Goal: Information Seeking & Learning: Learn about a topic

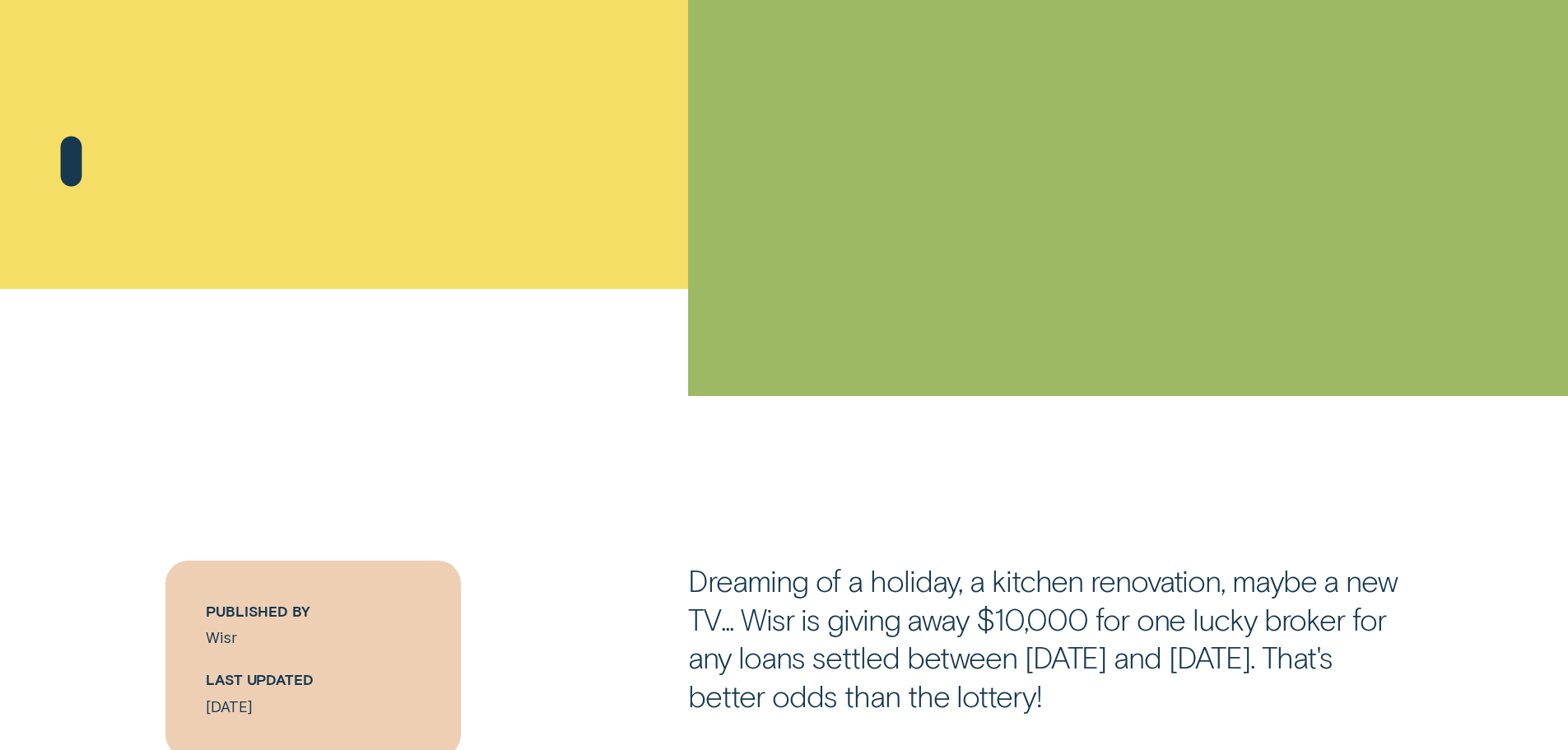
scroll to position [1071, 0]
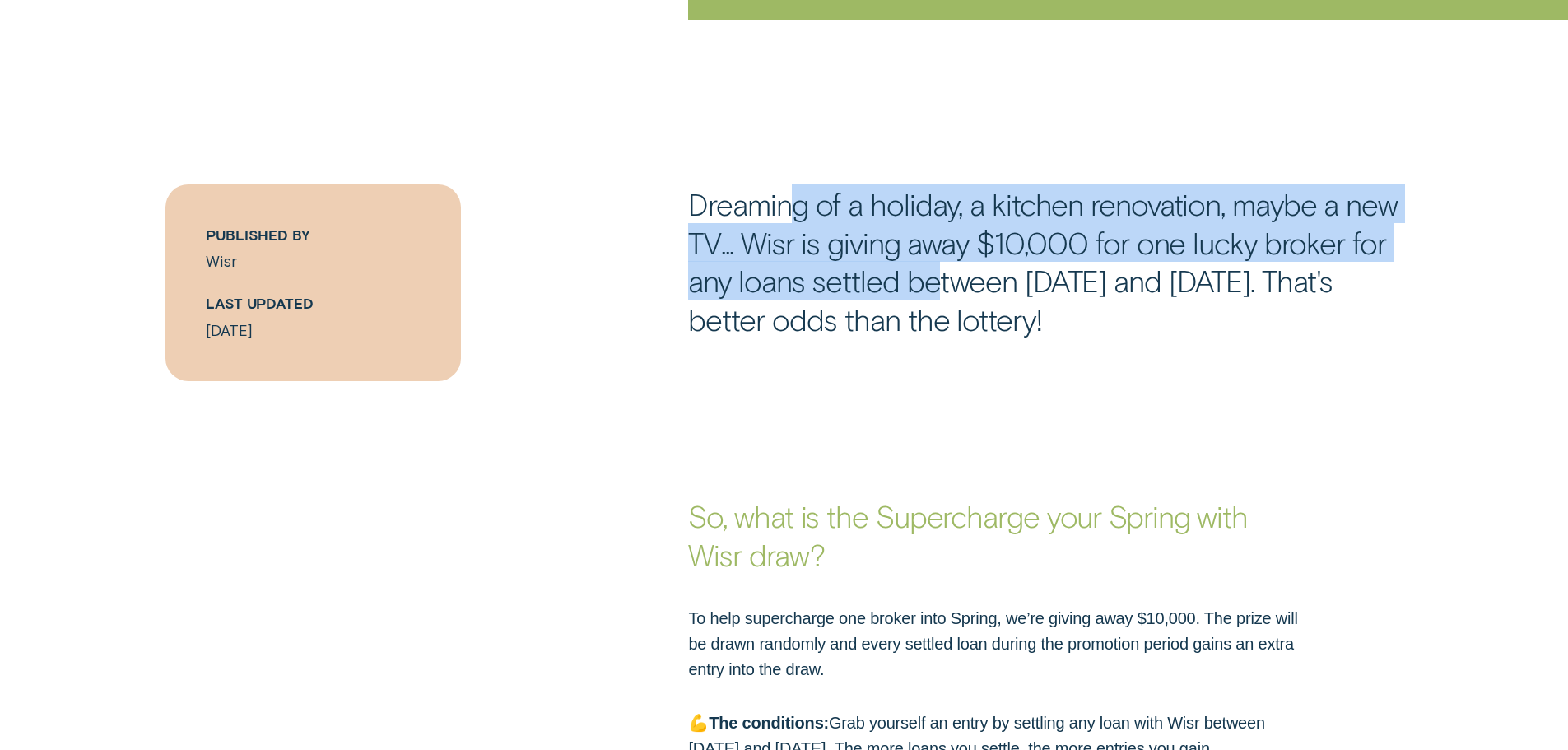
drag, startPoint x: 793, startPoint y: 202, endPoint x: 933, endPoint y: 282, distance: 161.2
click at [933, 282] on p "Dreaming of a holiday, a kitchen renovation, maybe a new TV... Wisr is giving a…" at bounding box center [1046, 262] width 714 height 154
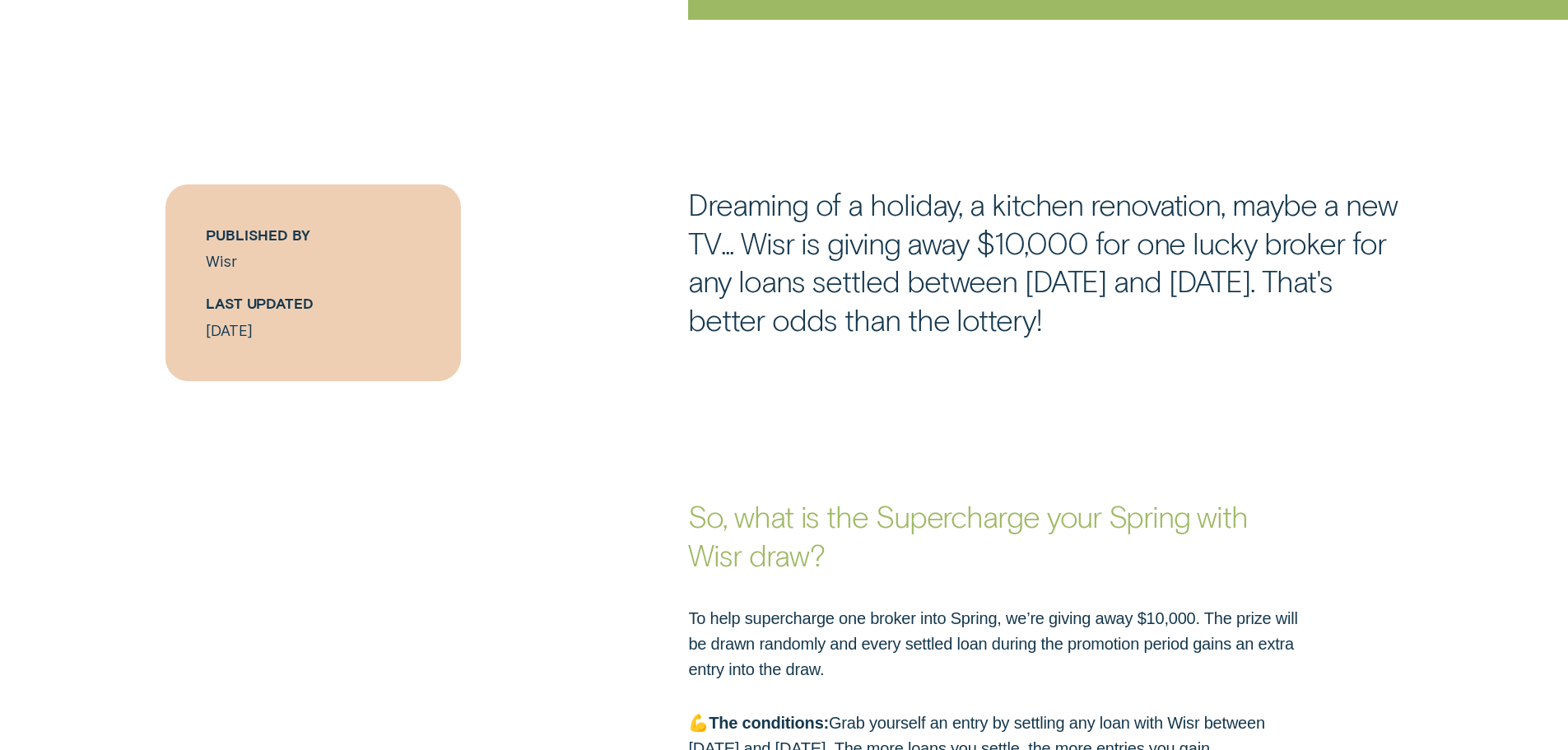
click at [1139, 296] on p "Dreaming of a holiday, a kitchen renovation, maybe a new TV... Wisr is giving a…" at bounding box center [1046, 262] width 714 height 154
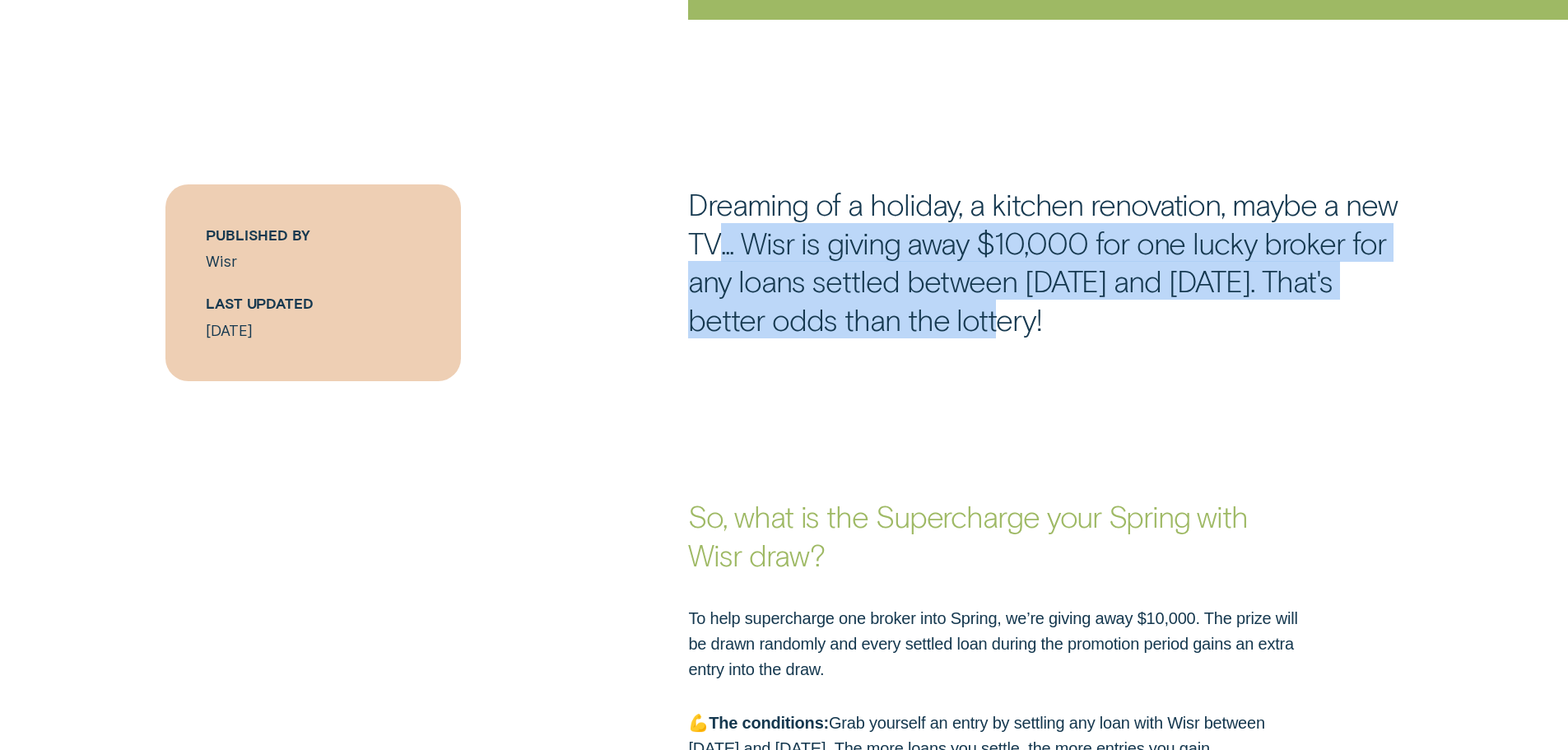
drag, startPoint x: 725, startPoint y: 233, endPoint x: 1155, endPoint y: 348, distance: 445.1
click at [980, 314] on p "Dreaming of a holiday, a kitchen renovation, maybe a new TV... Wisr is giving a…" at bounding box center [1046, 262] width 714 height 154
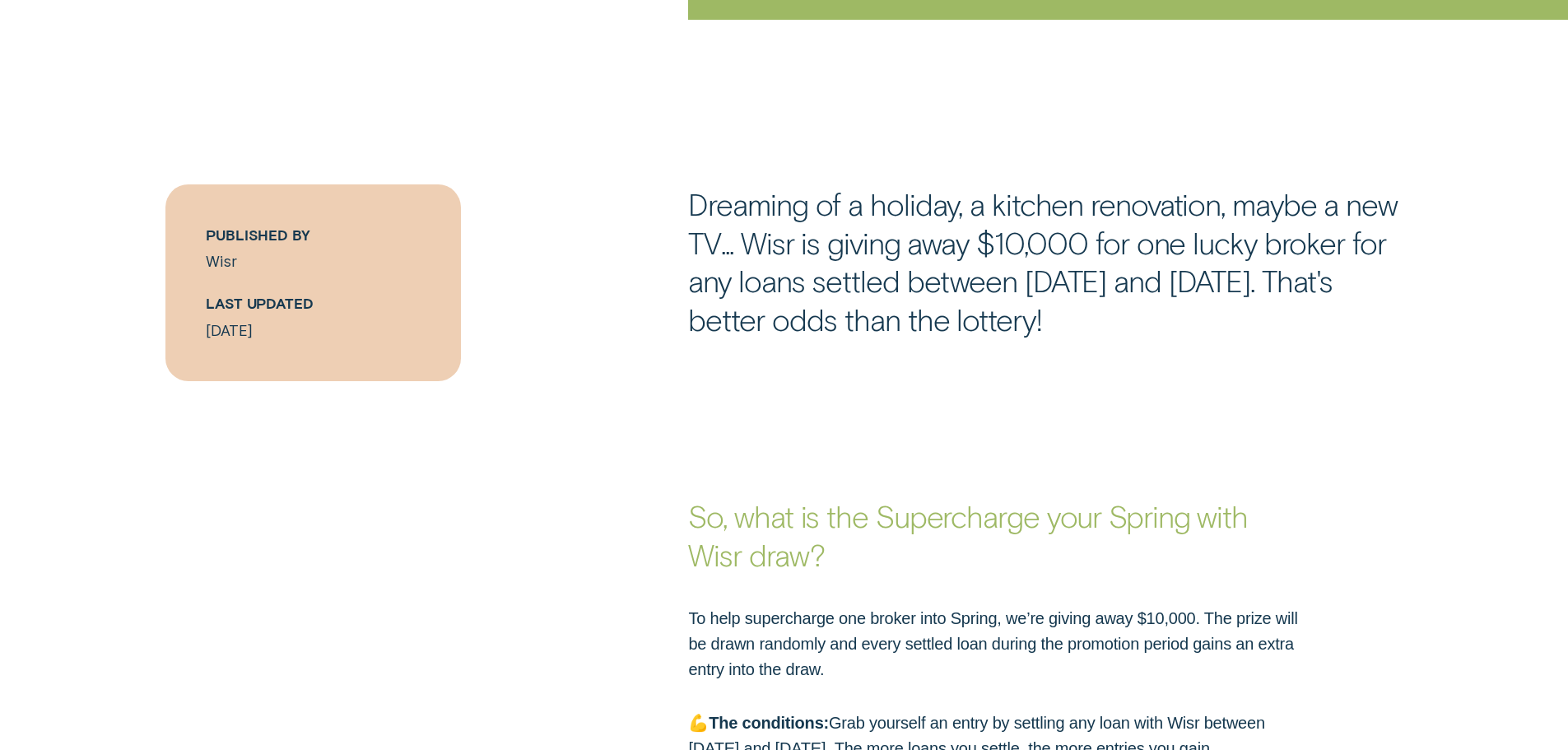
drag, startPoint x: 1183, startPoint y: 330, endPoint x: 747, endPoint y: 252, distance: 442.9
click at [747, 252] on p "Dreaming of a holiday, a kitchen renovation, maybe a new TV... Wisr is giving a…" at bounding box center [1046, 262] width 714 height 154
click at [741, 241] on p "Dreaming of a holiday, a kitchen renovation, maybe a new TV... Wisr is giving a…" at bounding box center [1046, 262] width 714 height 154
drag, startPoint x: 1180, startPoint y: 327, endPoint x: 957, endPoint y: 241, distance: 239.0
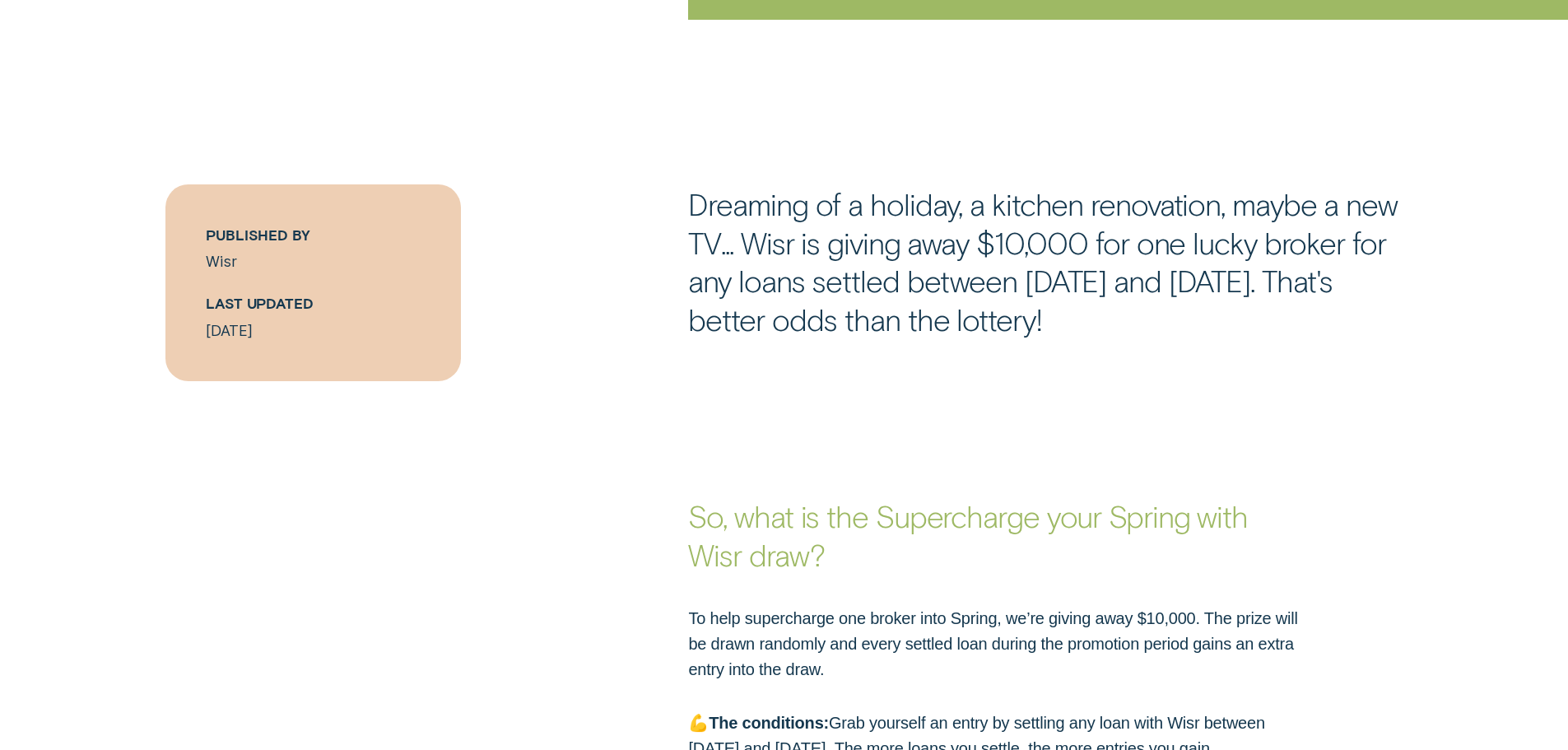
click at [957, 241] on p "Dreaming of a holiday, a kitchen renovation, maybe a new TV... Wisr is giving a…" at bounding box center [1046, 262] width 714 height 154
click at [970, 256] on p "Dreaming of a holiday, a kitchen renovation, maybe a new TV... Wisr is giving a…" at bounding box center [1046, 262] width 714 height 154
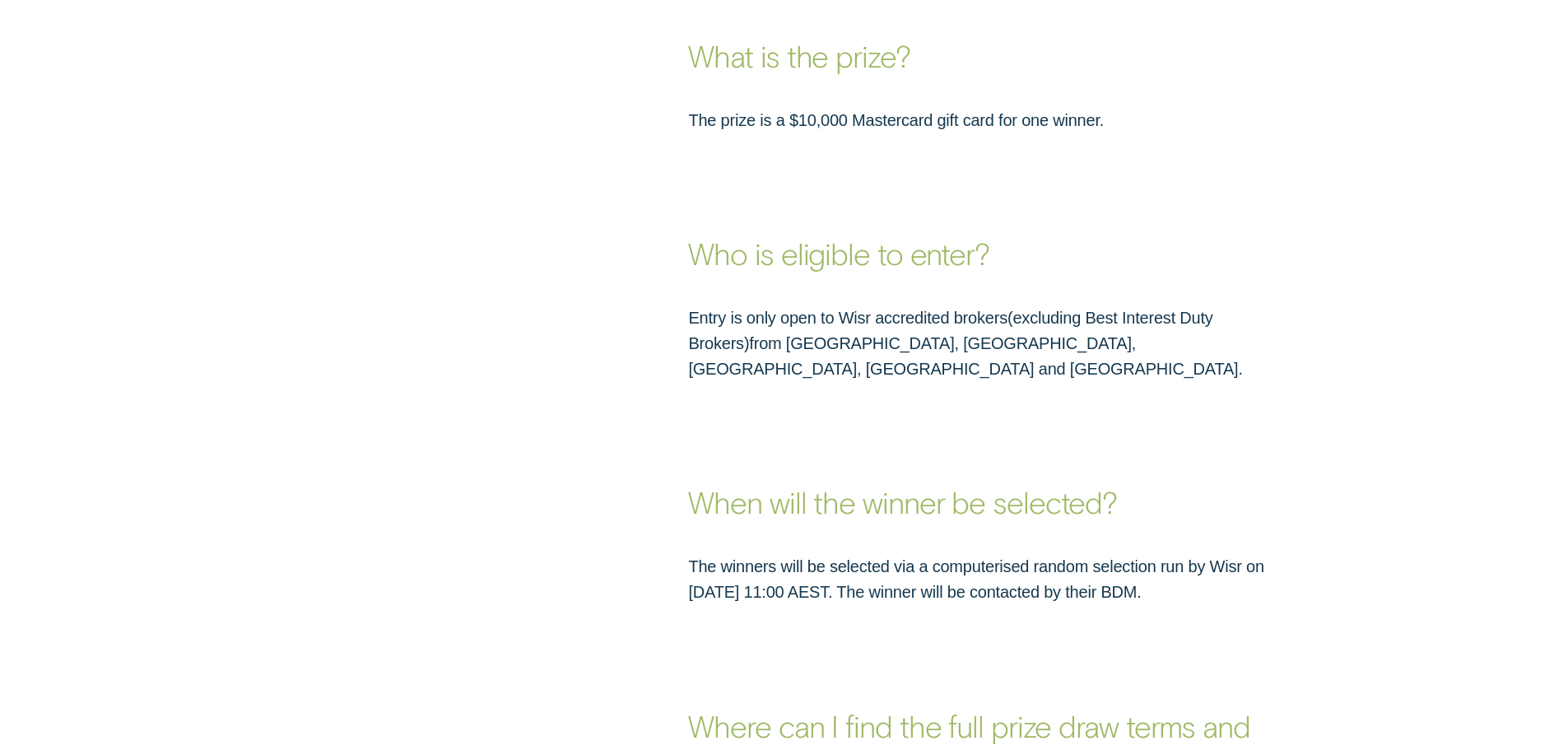
scroll to position [2305, 0]
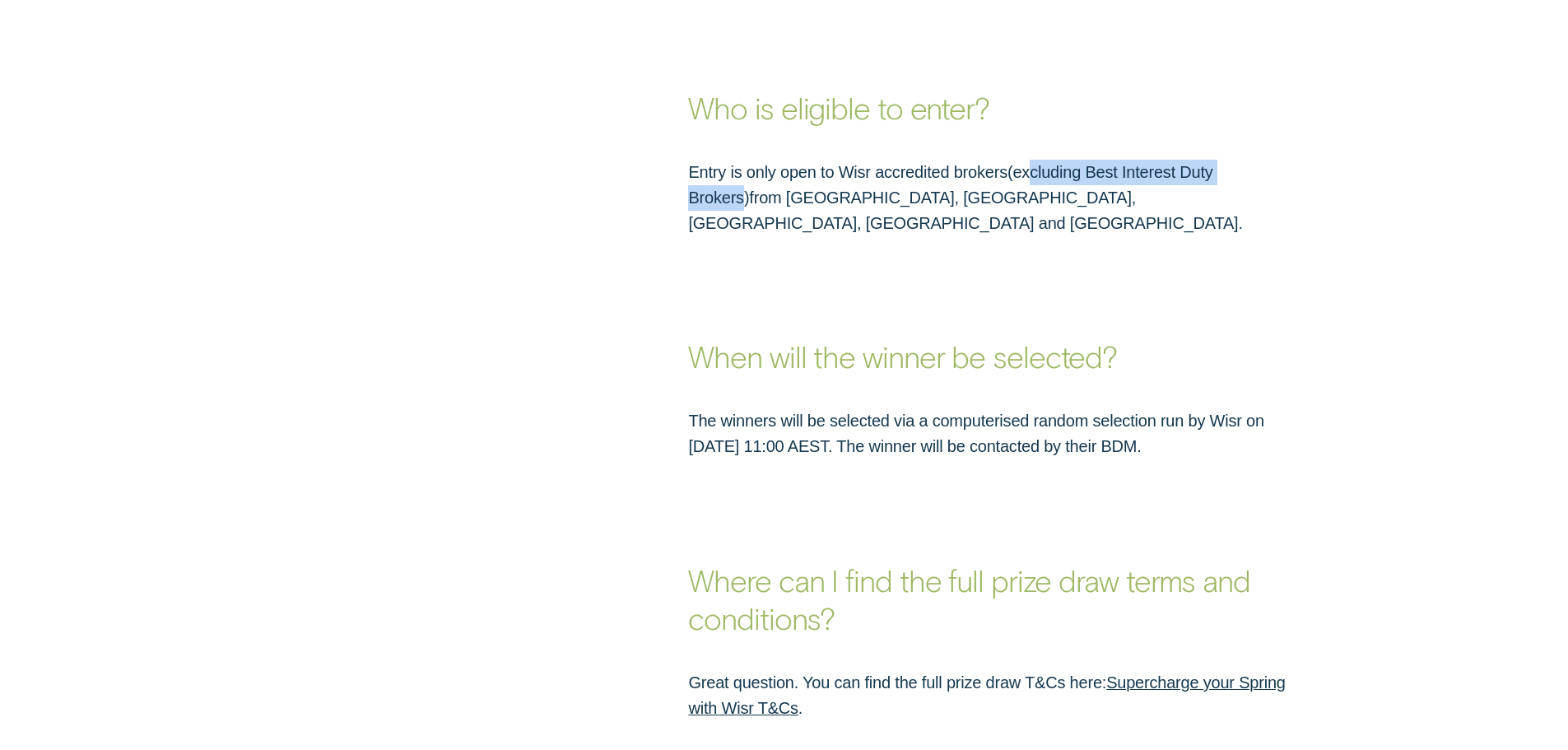
drag, startPoint x: 1034, startPoint y: 163, endPoint x: 1303, endPoint y: 187, distance: 270.1
click at [1291, 184] on p "Entry is only open to Wisr accredited brokers ( excluding Best Interest Duty Br…" at bounding box center [994, 198] width 610 height 77
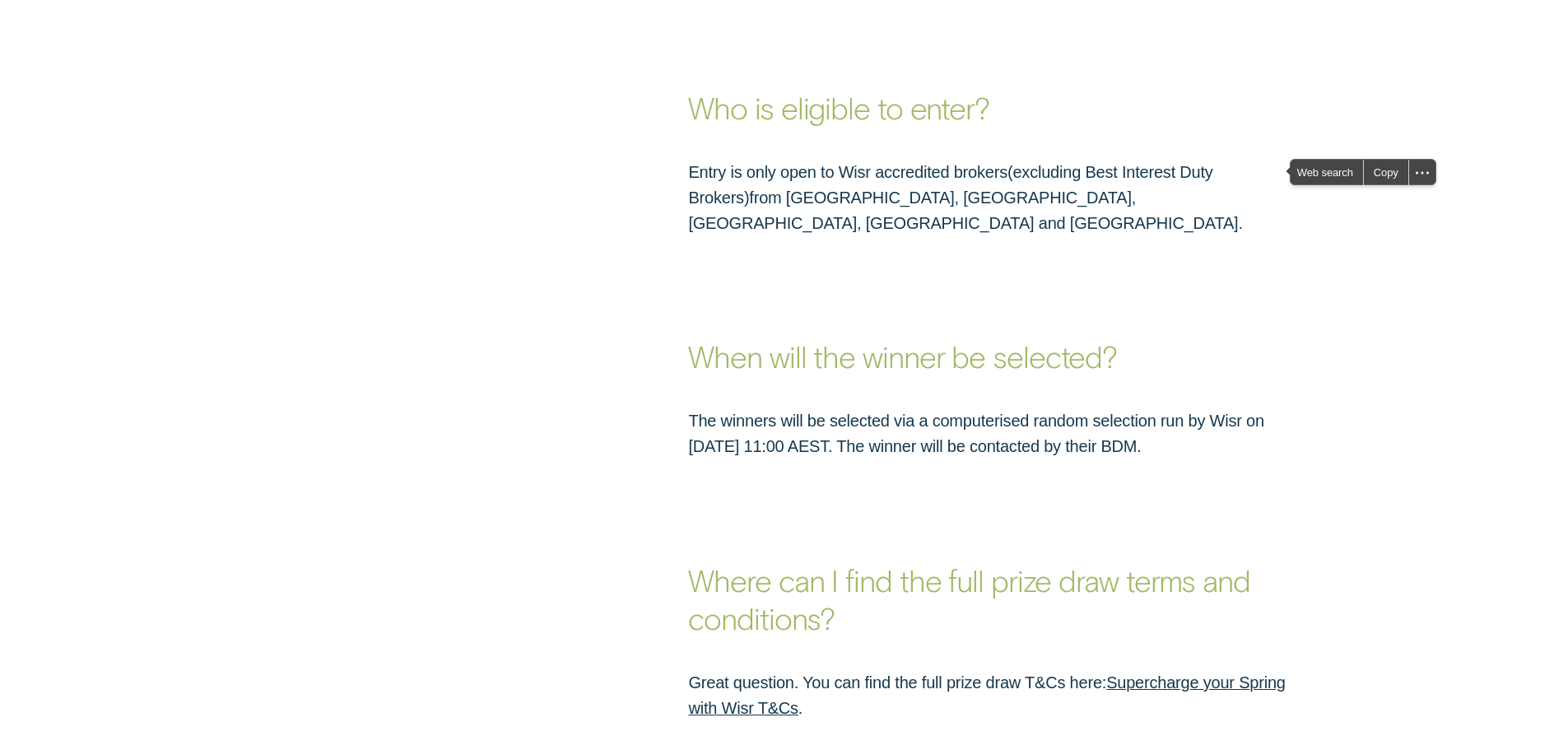
click at [1131, 236] on h3 "When will the winner be selected?" at bounding box center [994, 305] width 610 height 139
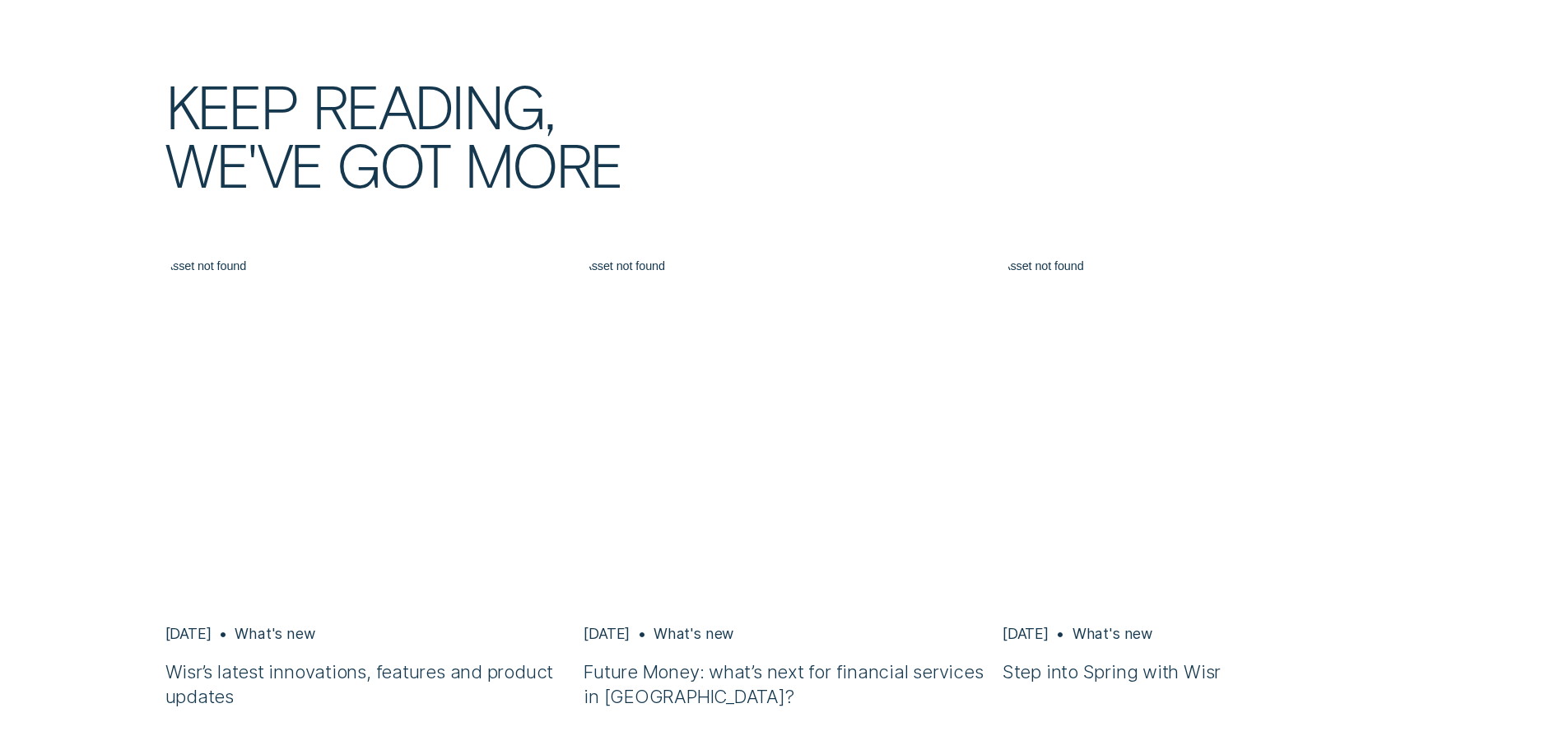
scroll to position [4529, 0]
